Goal: Navigation & Orientation: Find specific page/section

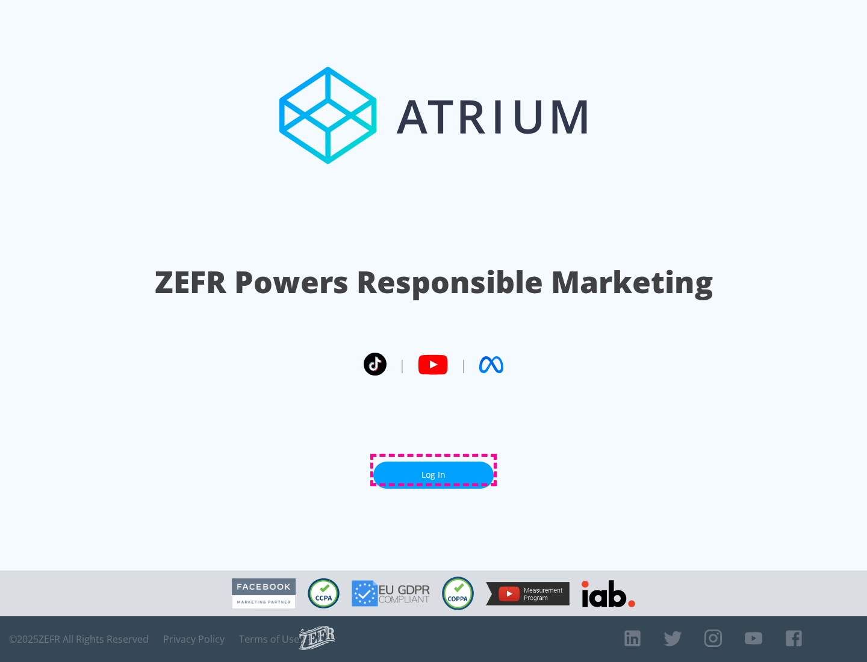
click at [434, 470] on link "Log In" at bounding box center [433, 475] width 120 height 27
